Goal: Information Seeking & Learning: Learn about a topic

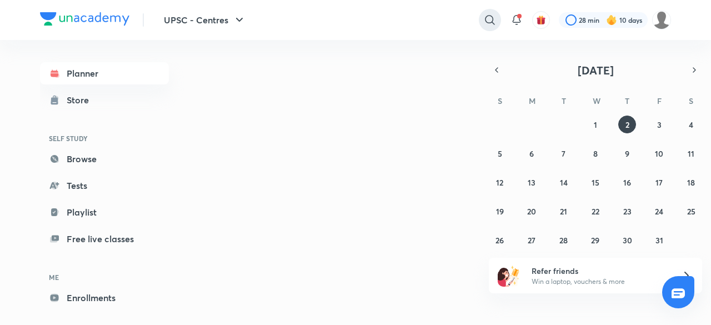
click at [493, 18] on icon at bounding box center [489, 19] width 13 height 13
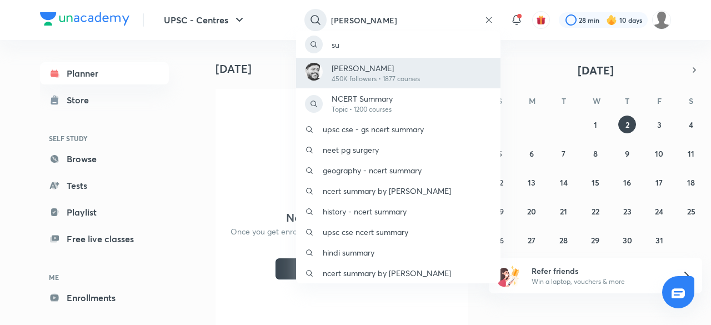
type input "[PERSON_NAME]"
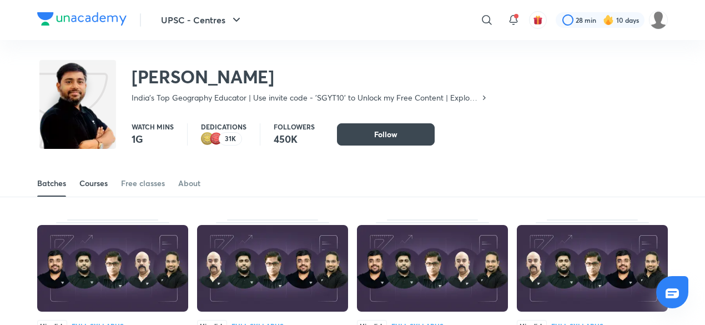
click at [85, 192] on link "Courses" at bounding box center [93, 183] width 28 height 27
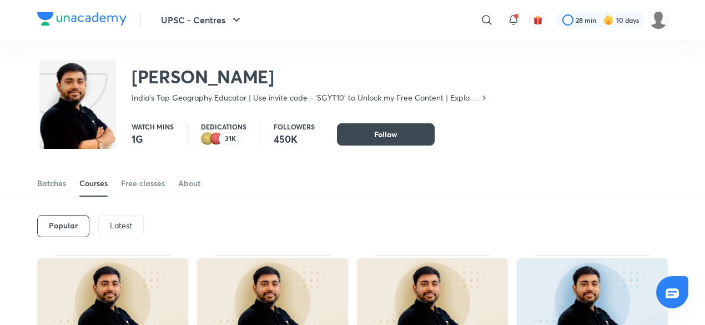
click at [109, 233] on div "Latest" at bounding box center [121, 226] width 46 height 22
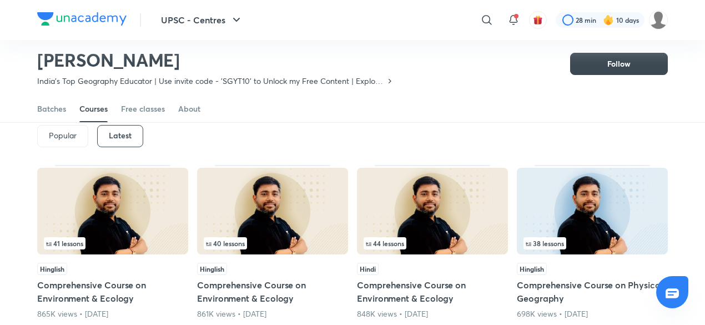
scroll to position [42, 0]
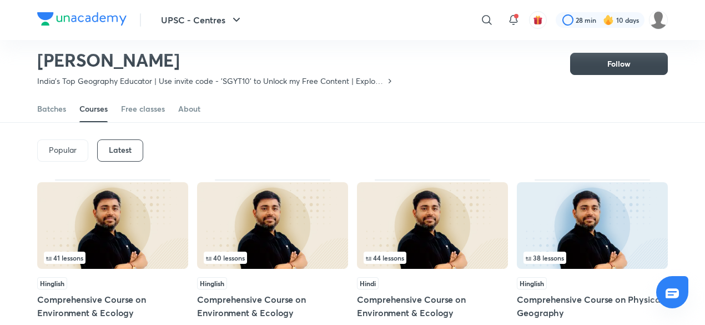
click at [118, 156] on div "Latest" at bounding box center [120, 150] width 46 height 22
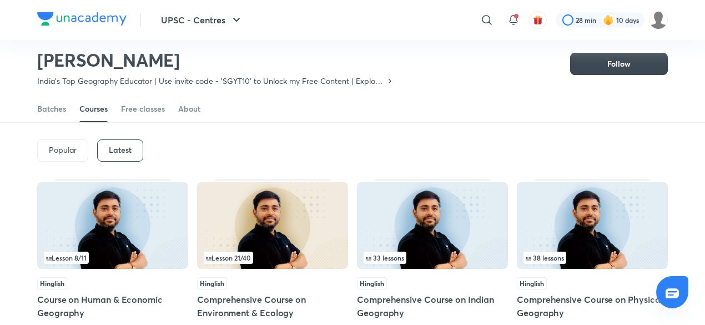
click at [450, 209] on img at bounding box center [432, 225] width 151 height 87
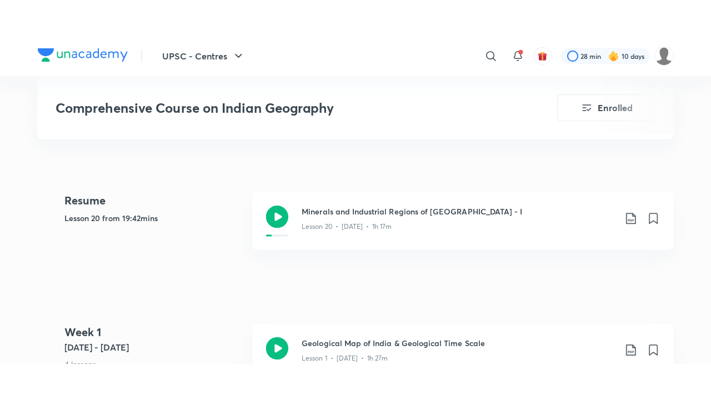
scroll to position [471, 0]
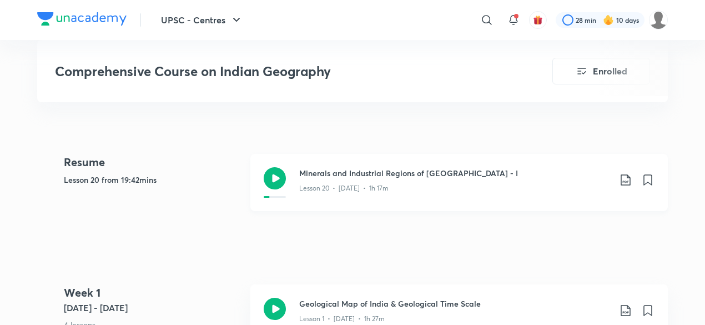
click at [355, 186] on p "Lesson 20 • [DATE] • 1h 17m" at bounding box center [343, 188] width 89 height 10
